Goal: Task Accomplishment & Management: Use online tool/utility

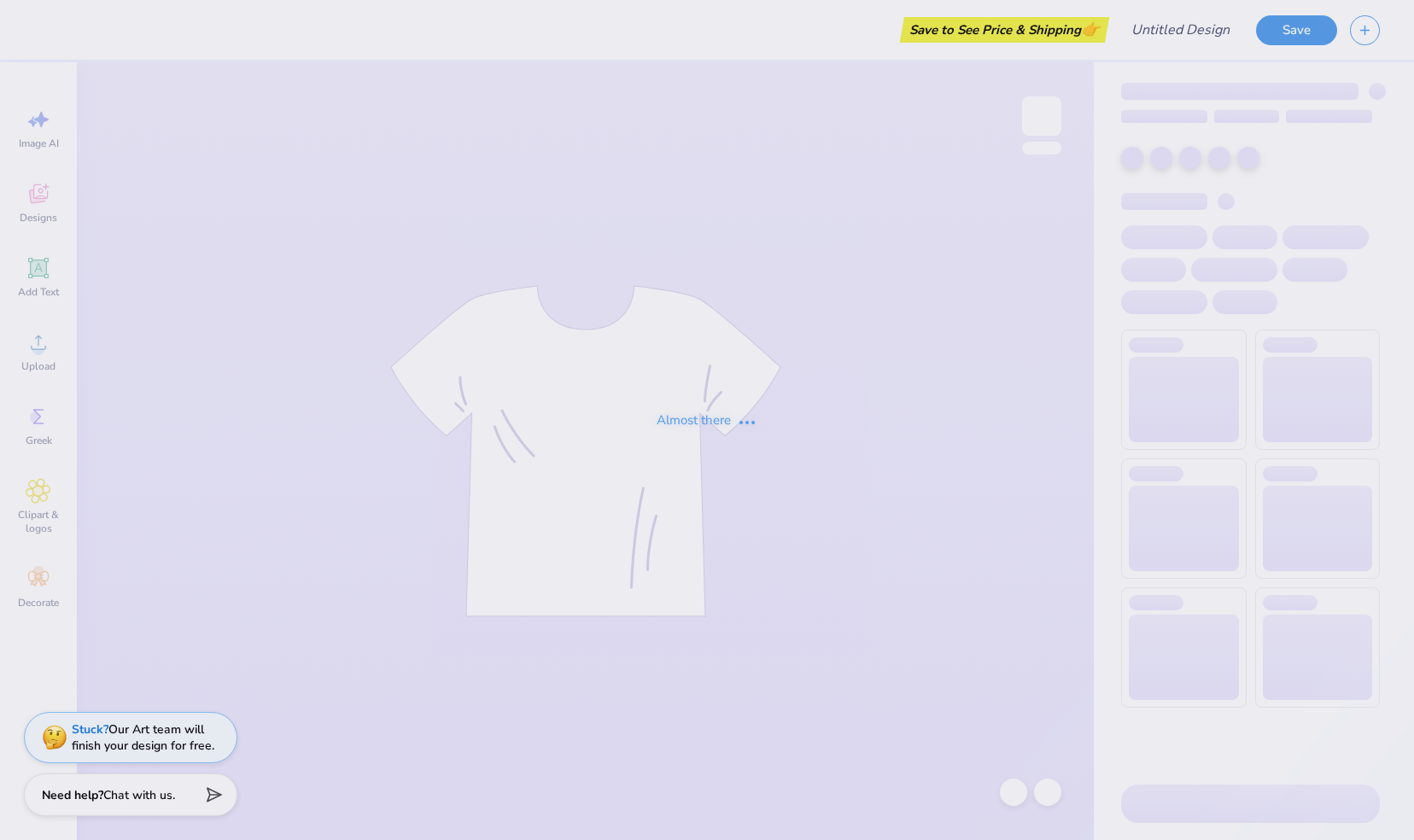
click at [582, 406] on div "Almost there" at bounding box center [707, 420] width 1414 height 840
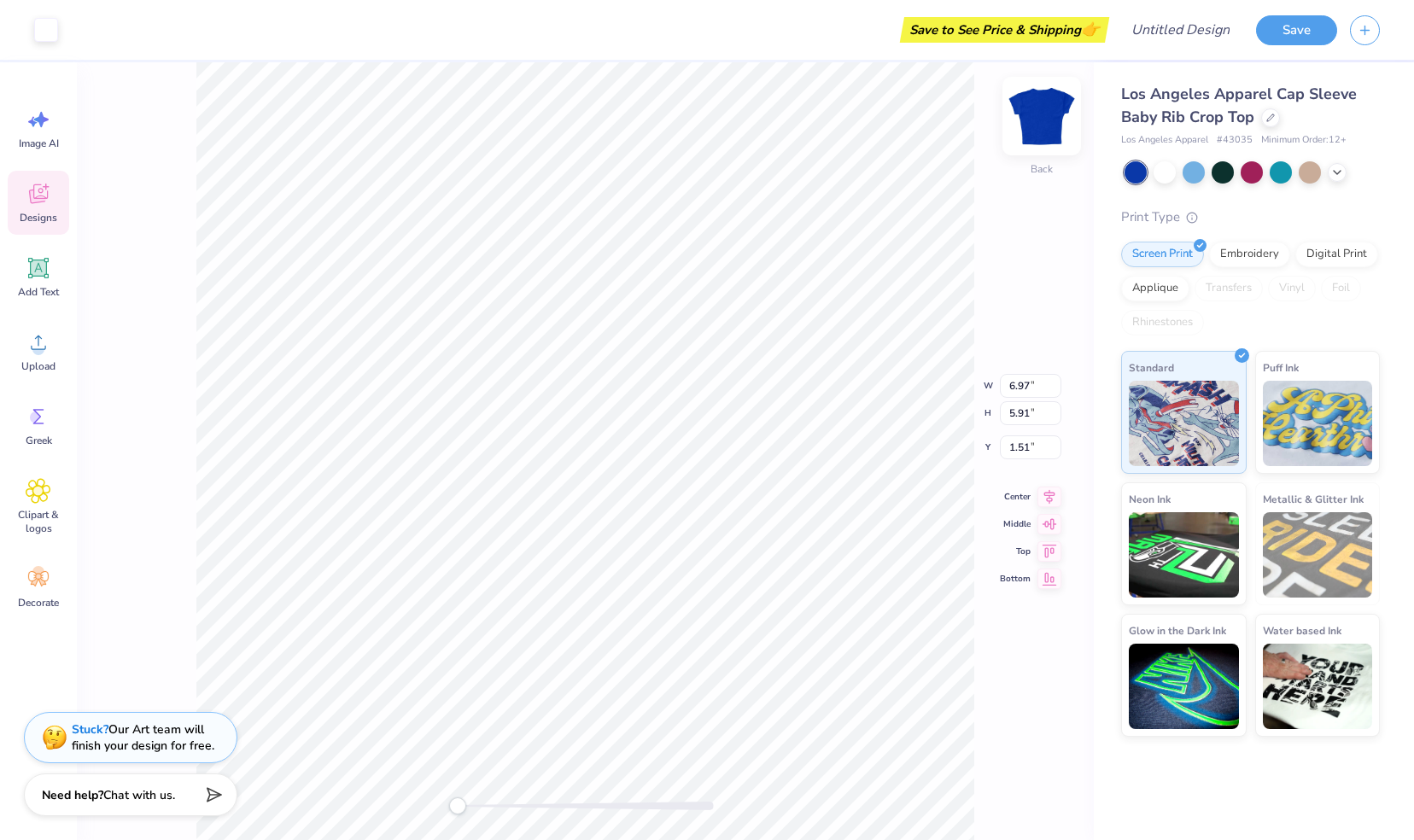
click at [1041, 125] on img at bounding box center [1042, 116] width 69 height 68
click at [1175, 178] on div at bounding box center [1165, 170] width 22 height 22
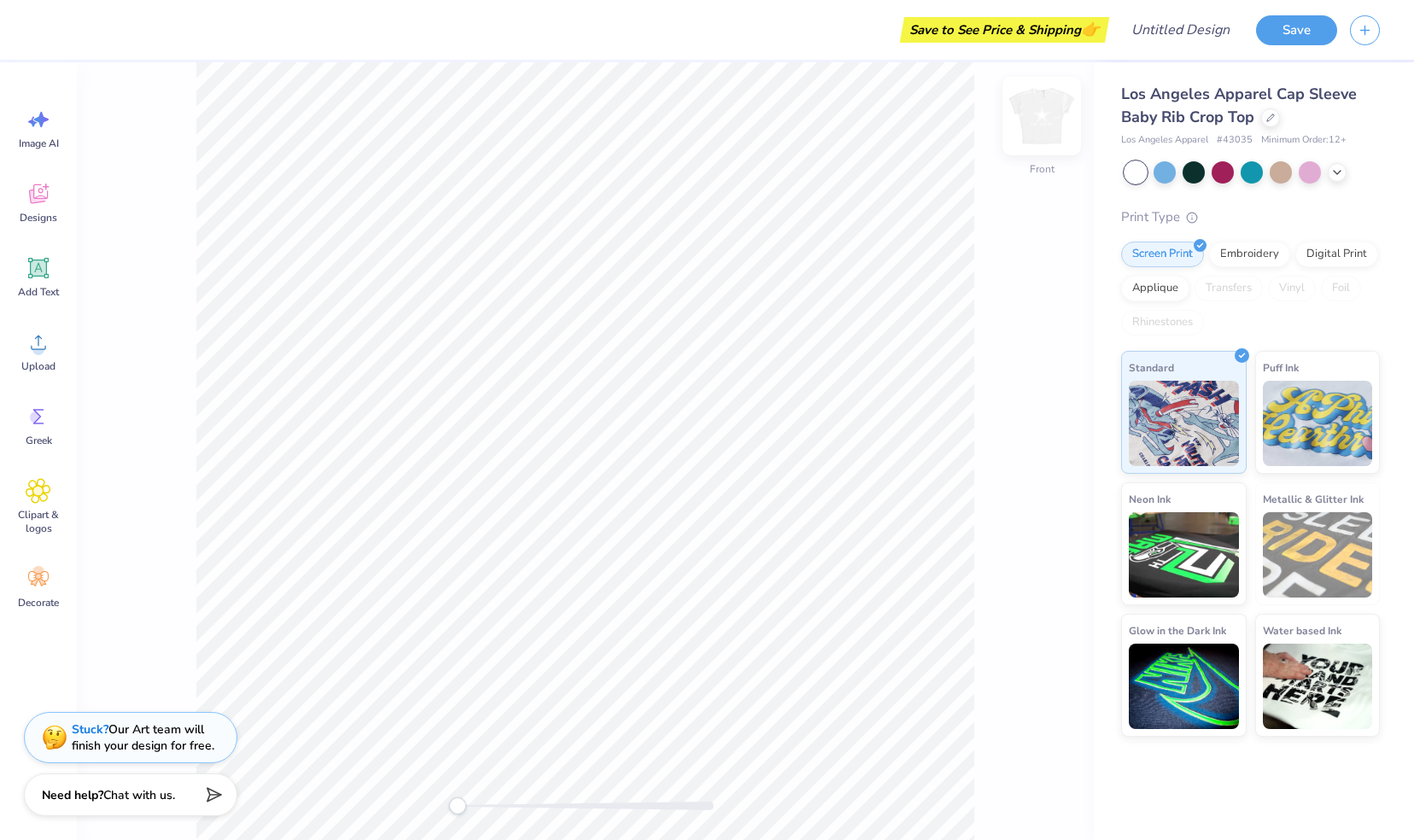
click at [1040, 106] on img at bounding box center [1042, 116] width 69 height 68
click at [27, 593] on div "Decorate" at bounding box center [39, 587] width 61 height 64
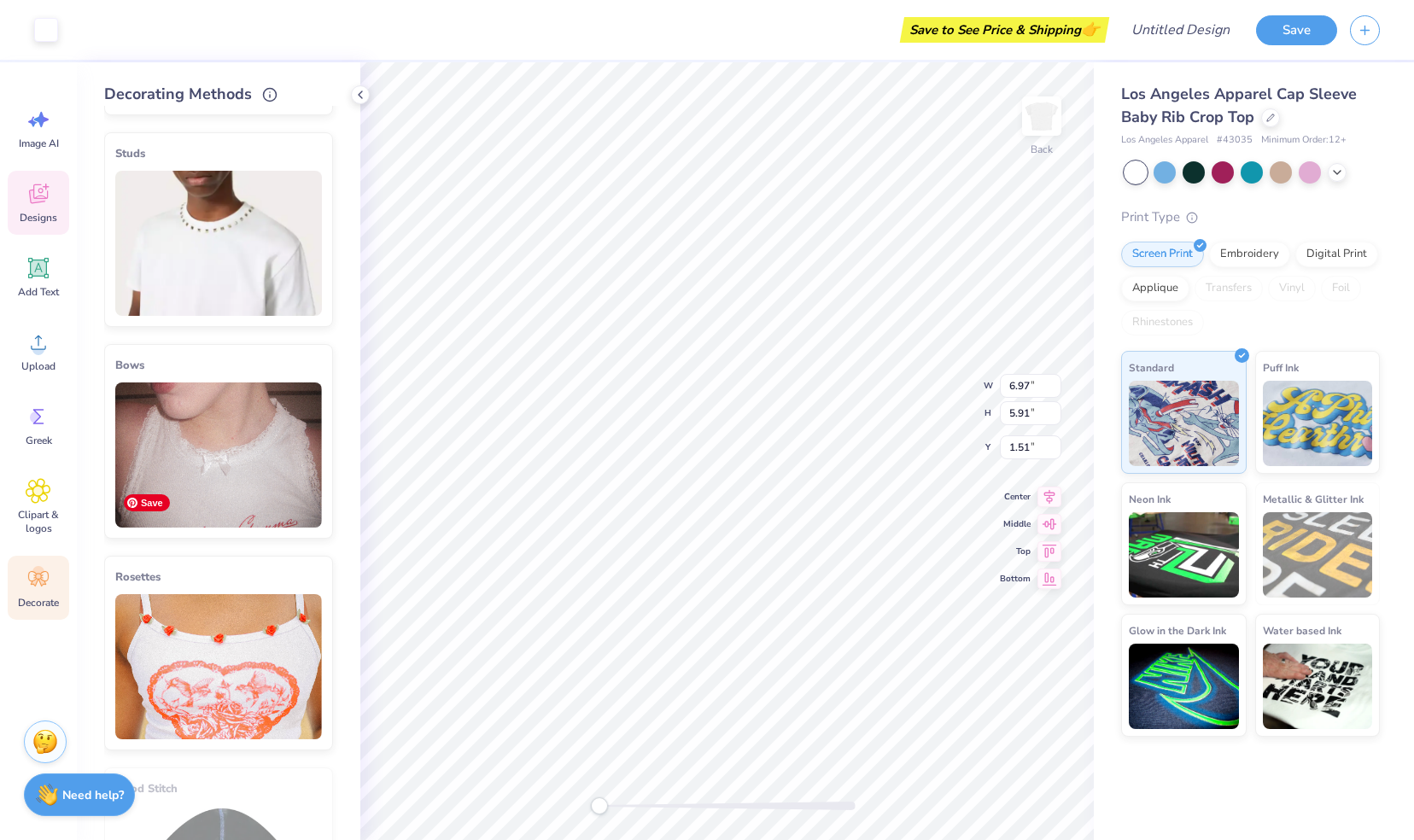
click at [235, 504] on img at bounding box center [218, 455] width 206 height 145
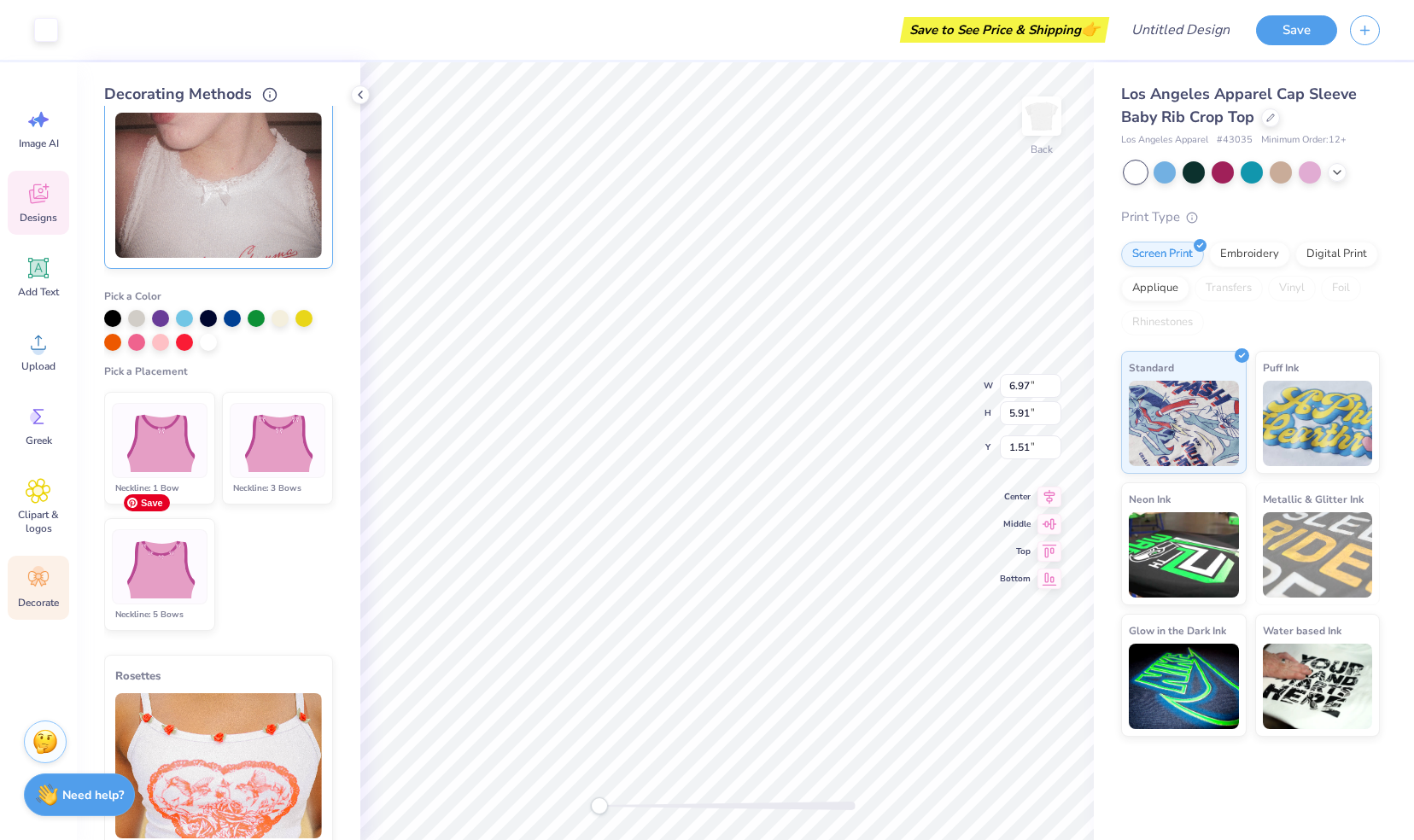
scroll to position [779, 0]
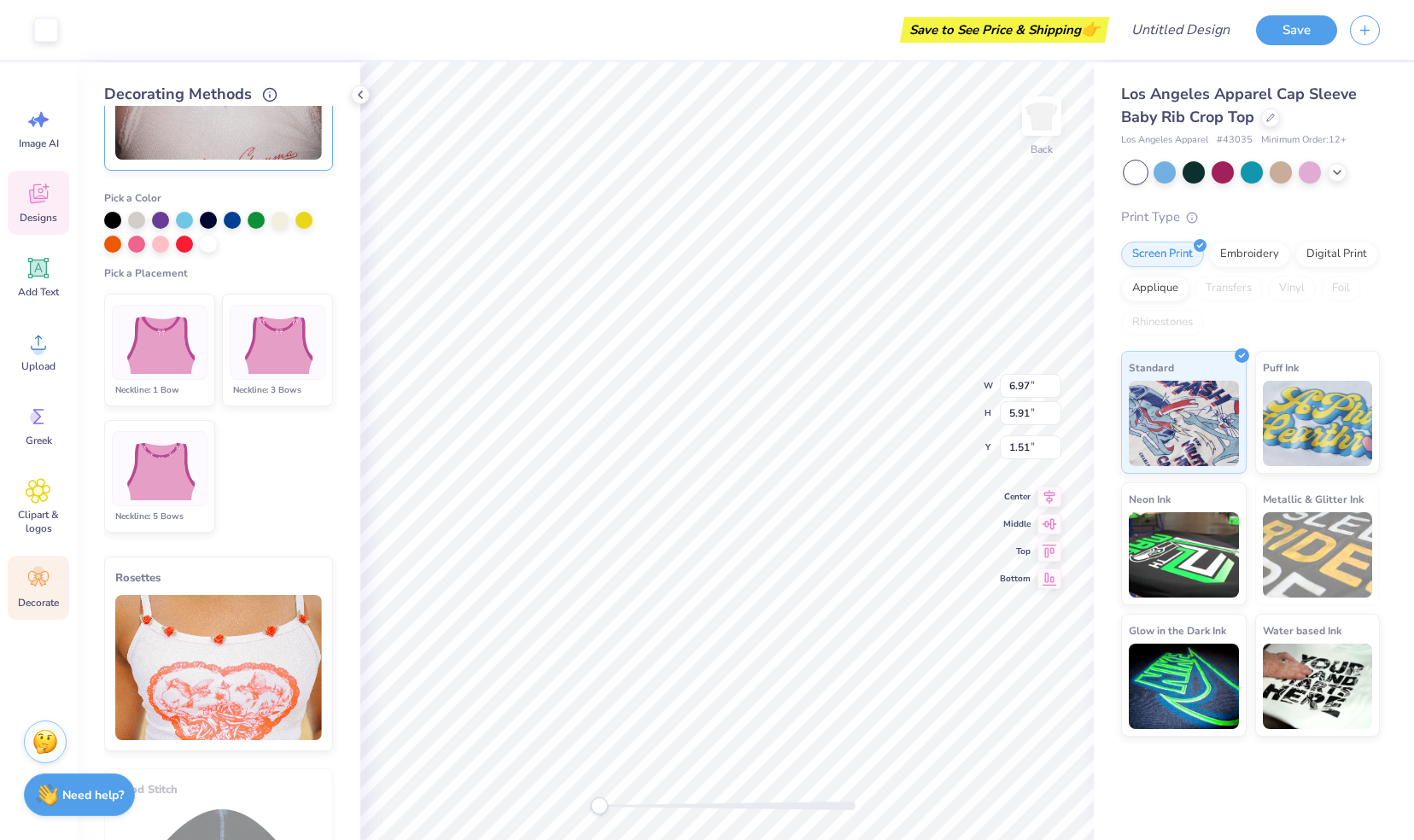
click at [159, 329] on img at bounding box center [159, 342] width 84 height 64
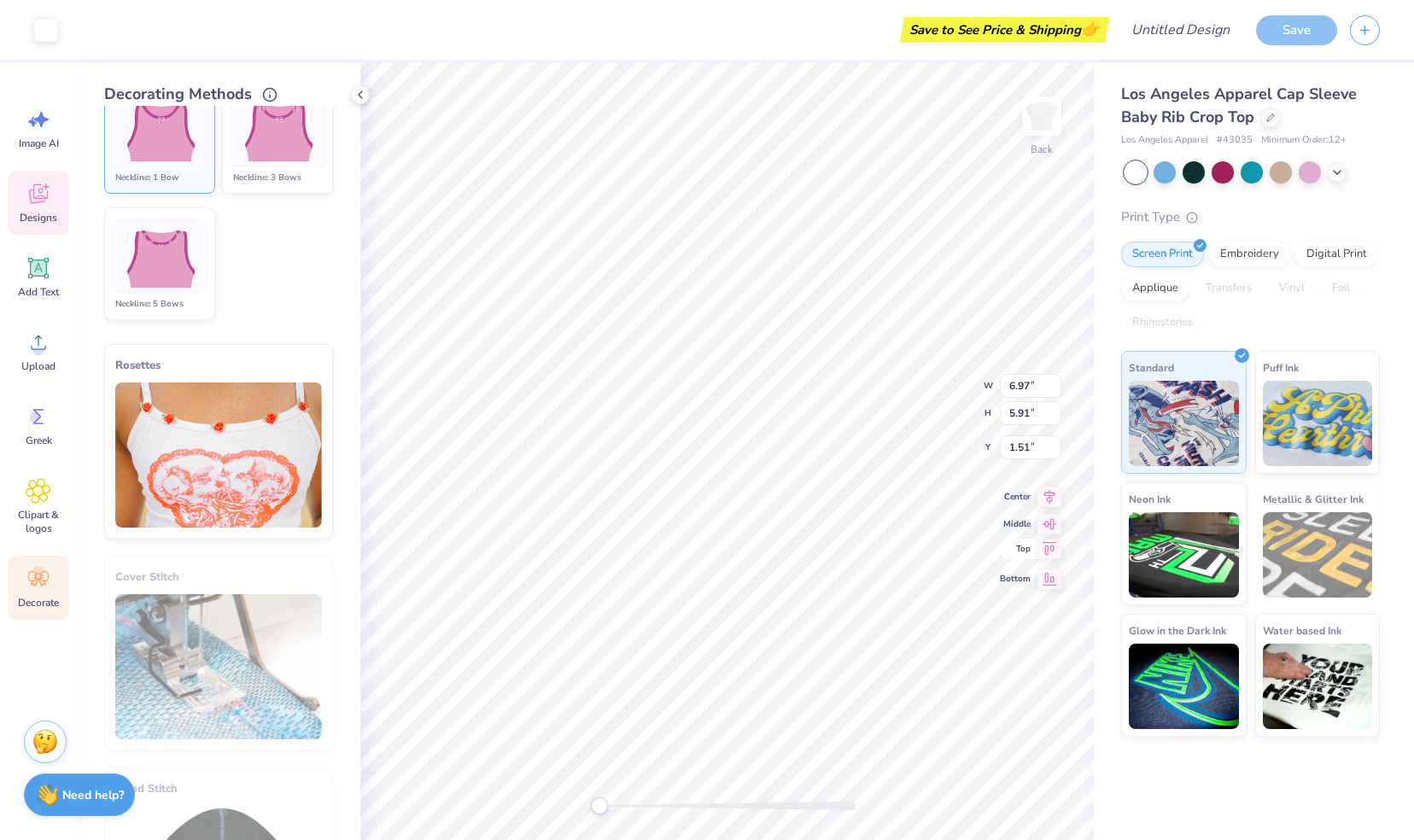
click at [1049, 542] on icon at bounding box center [1050, 549] width 15 height 13
click at [1260, 58] on div "Art colors Save to See Price & Shipping 👉 Design Title Save Image AI Designs Ad…" at bounding box center [707, 420] width 1414 height 840
type input "0.50"
click at [1294, 454] on img at bounding box center [1317, 420] width 110 height 85
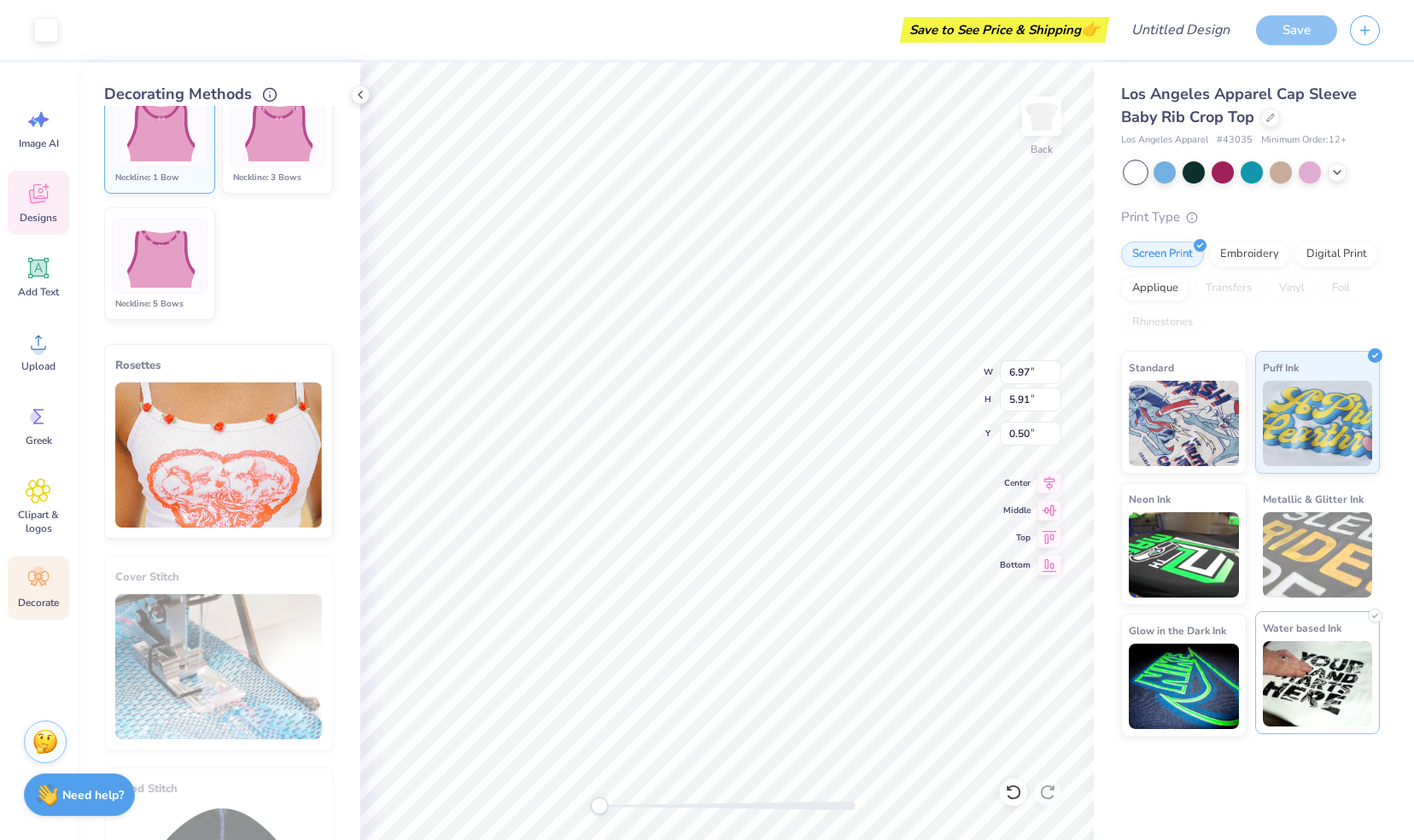
click at [1288, 661] on img at bounding box center [1317, 683] width 110 height 85
